Goal: Task Accomplishment & Management: Use online tool/utility

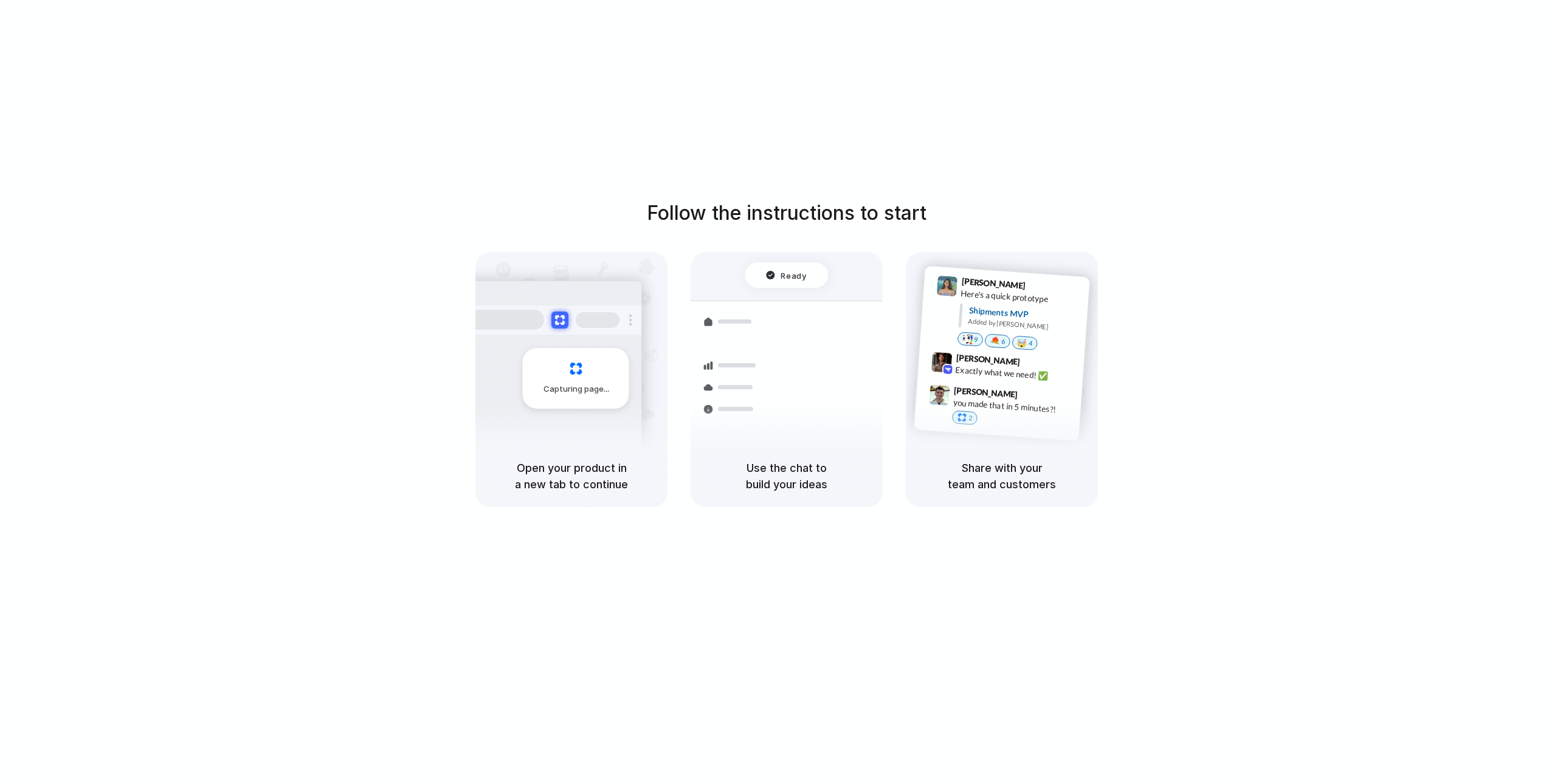
click at [870, 313] on div "Container from [GEOGRAPHIC_DATA] 40ft • ETA [DATE] • In transit" at bounding box center [858, 334] width 164 height 47
click at [774, 392] on div at bounding box center [774, 392] width 0 height 0
drag, startPoint x: 1431, startPoint y: 176, endPoint x: 933, endPoint y: 17, distance: 522.8
click at [1245, 235] on body "Follow the instructions to start Capturing page Open your product in a new tab …" at bounding box center [774, 392] width 1549 height 784
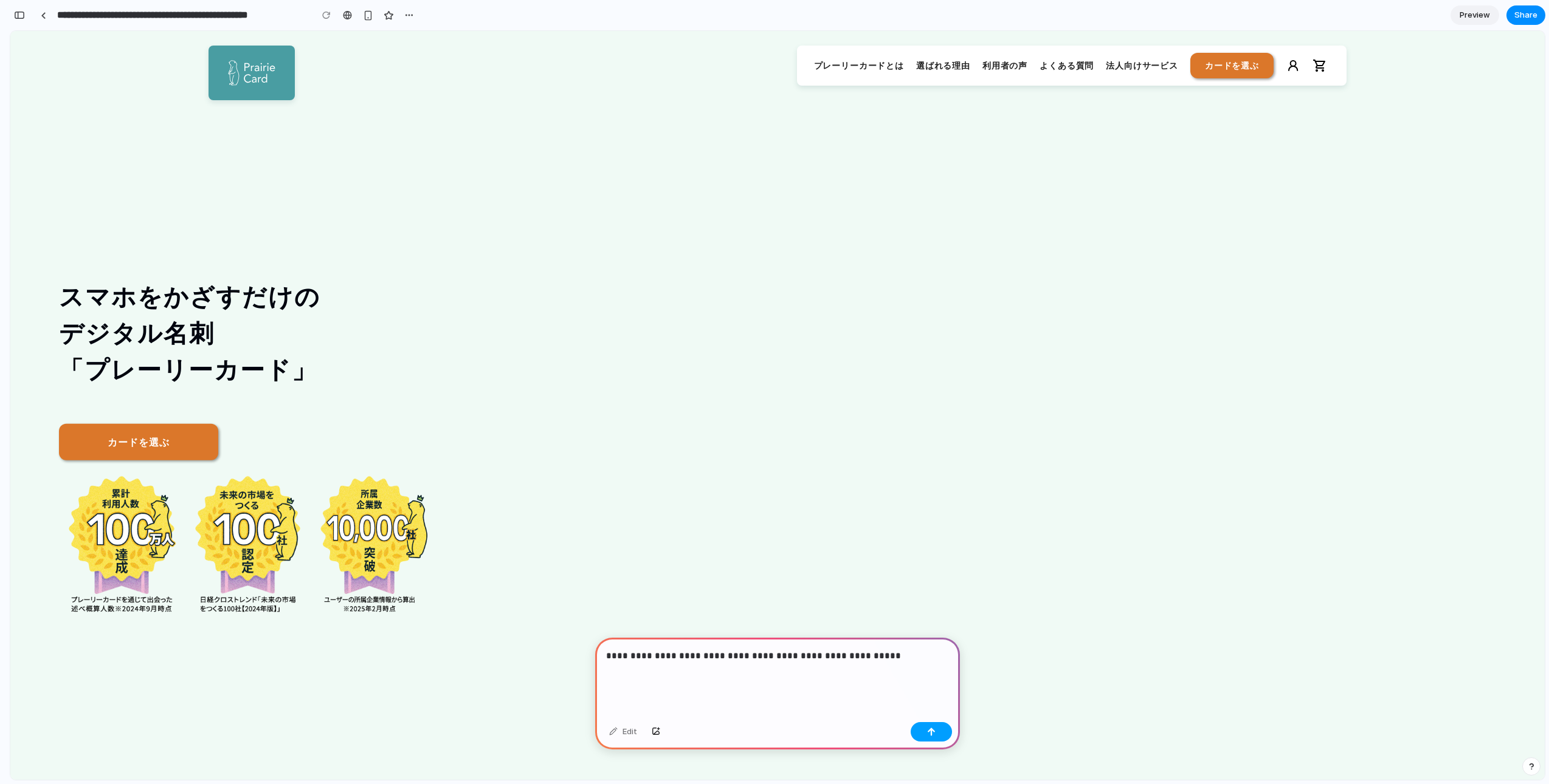
click at [932, 737] on button "button" at bounding box center [931, 732] width 41 height 20
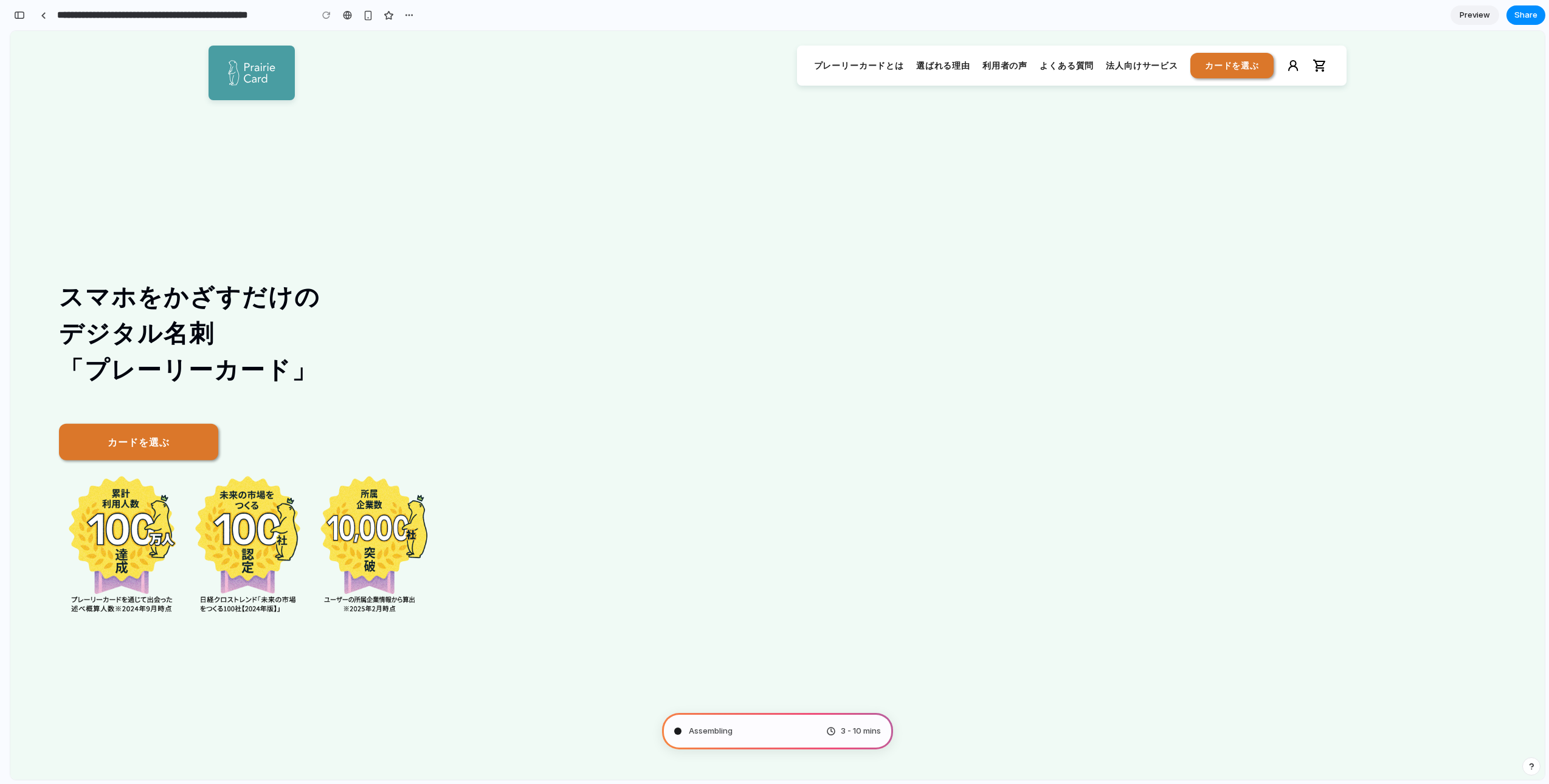
type input "**********"
